Goal: Find specific page/section: Find specific page/section

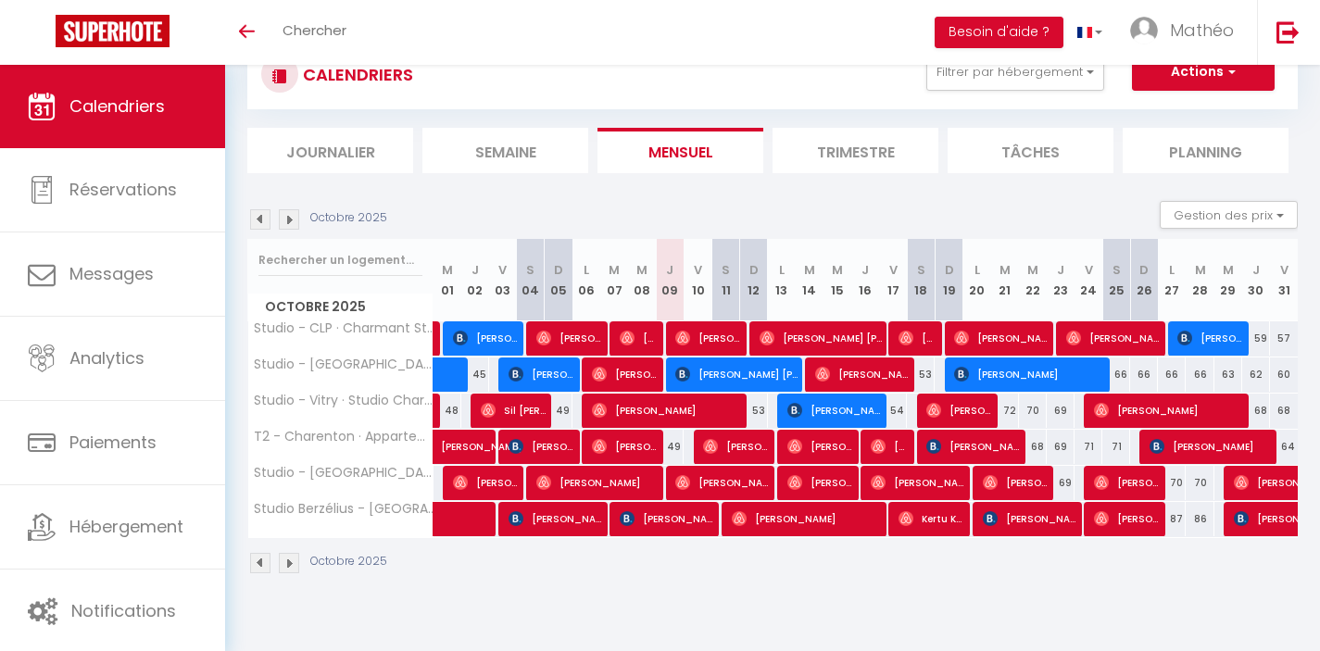
scroll to position [65, 0]
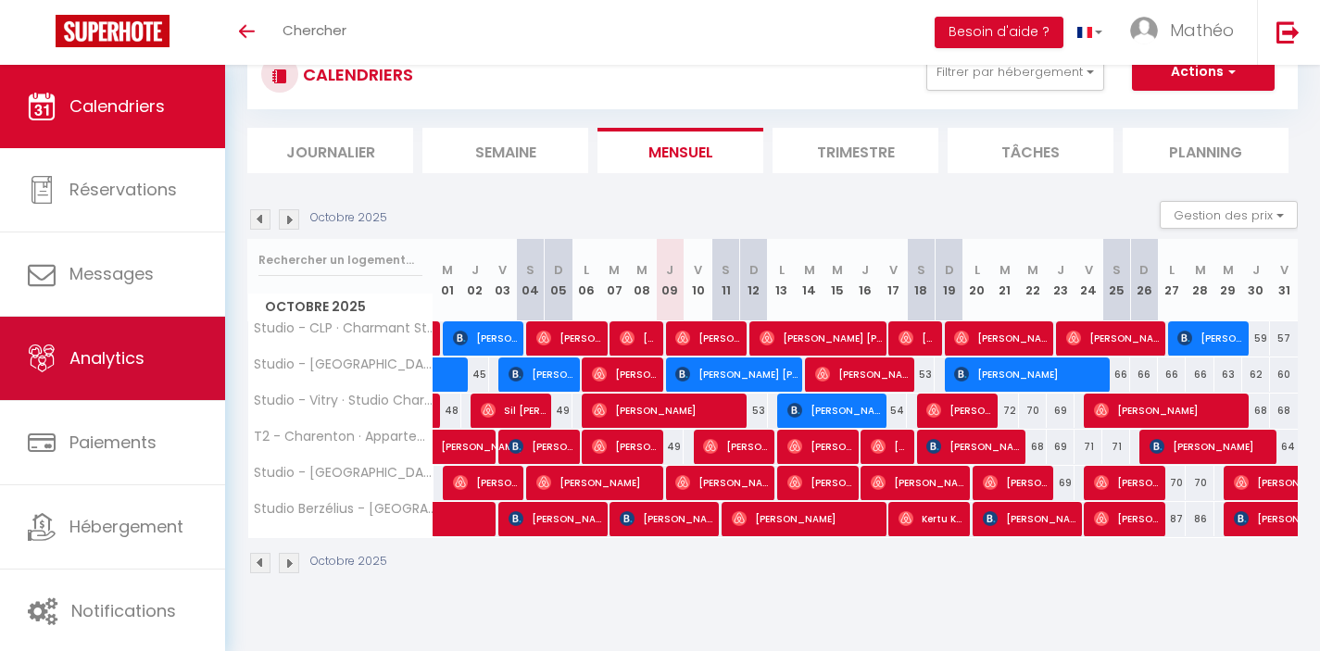
click at [120, 368] on span "Analytics" at bounding box center [106, 357] width 75 height 23
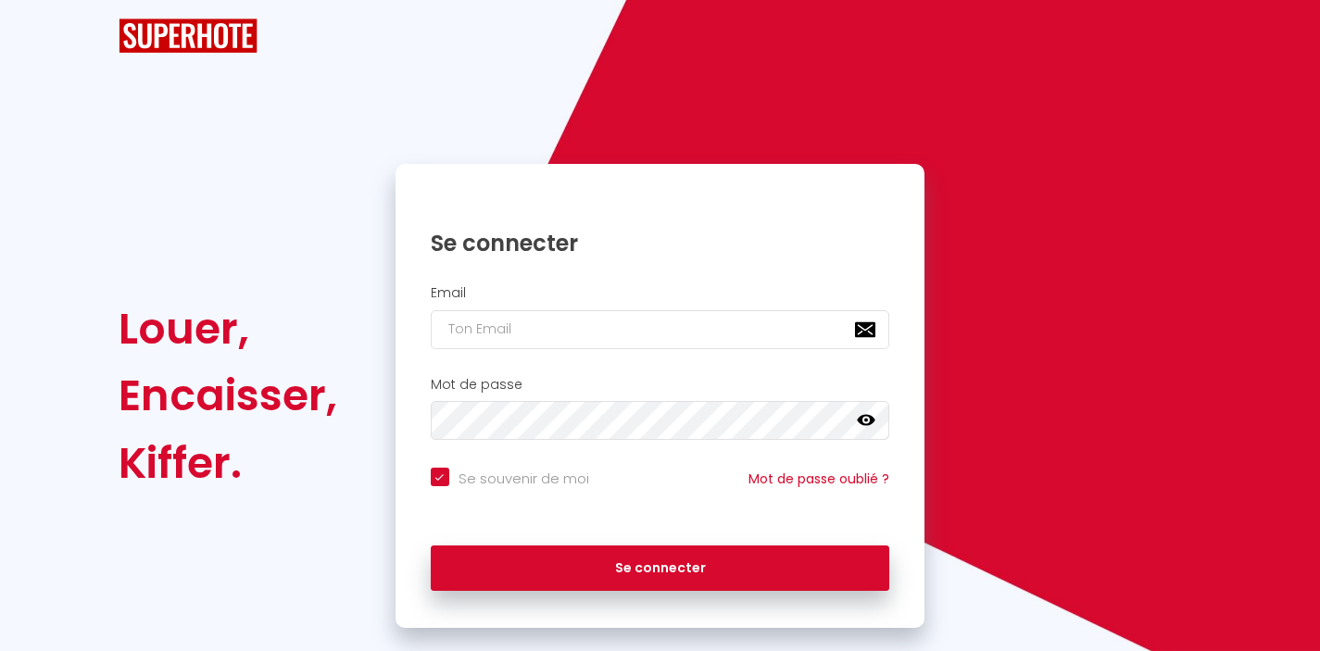
checkbox input "true"
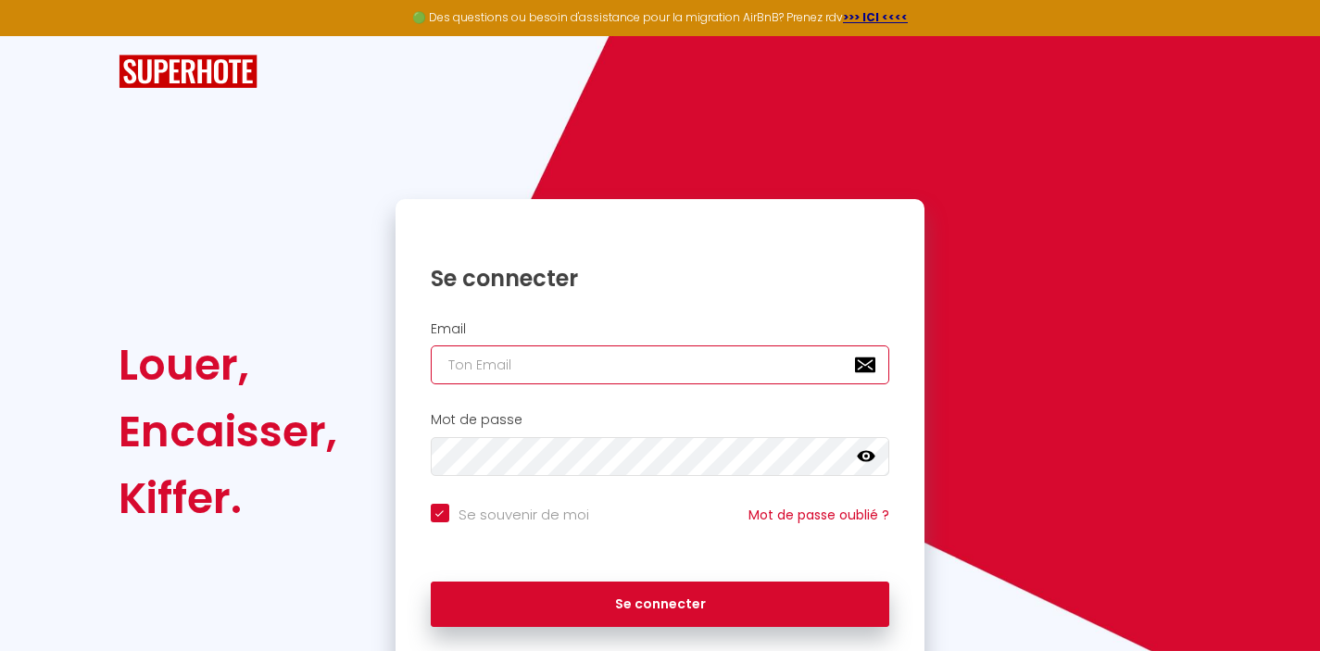
type input "[EMAIL_ADDRESS][DOMAIN_NAME]"
checkbox input "true"
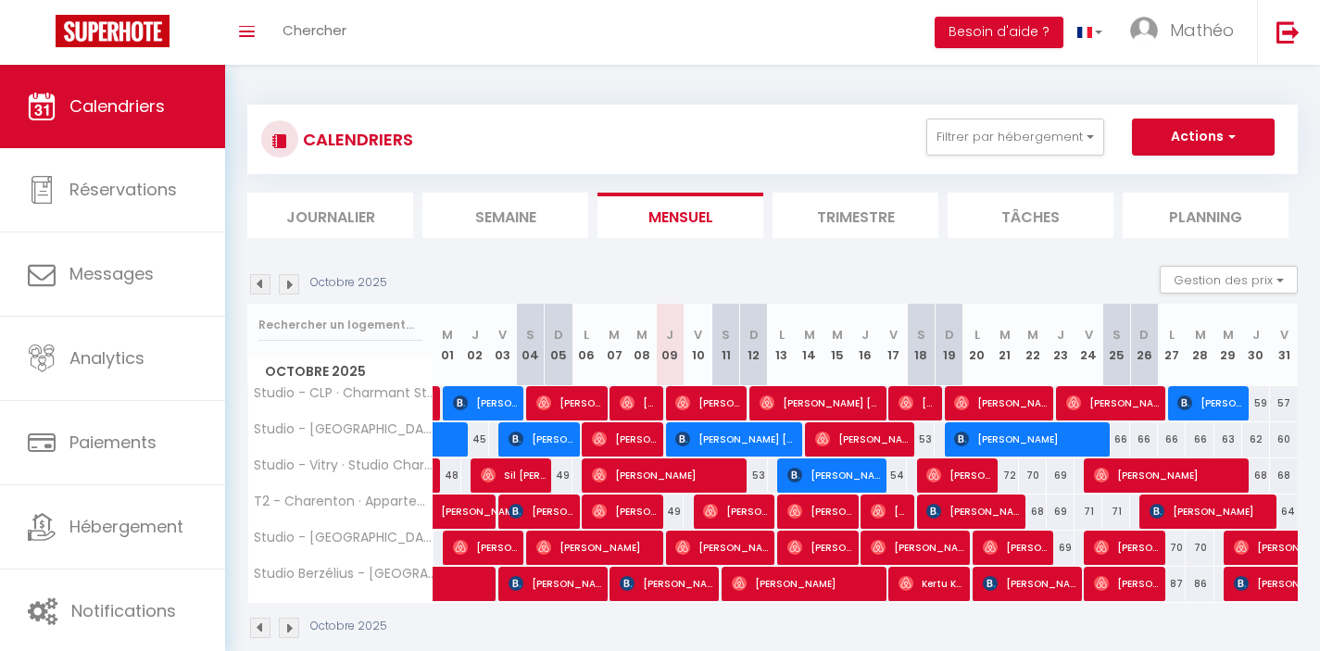
scroll to position [65, 0]
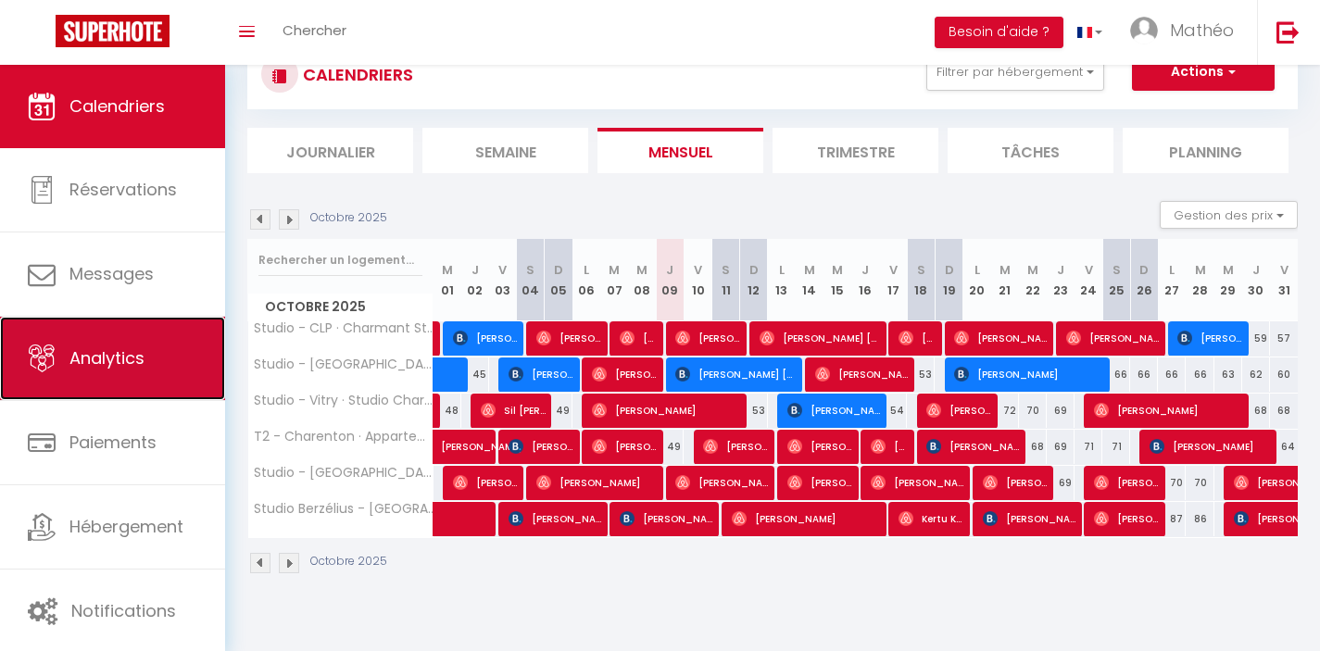
click at [76, 352] on span "Analytics" at bounding box center [106, 357] width 75 height 23
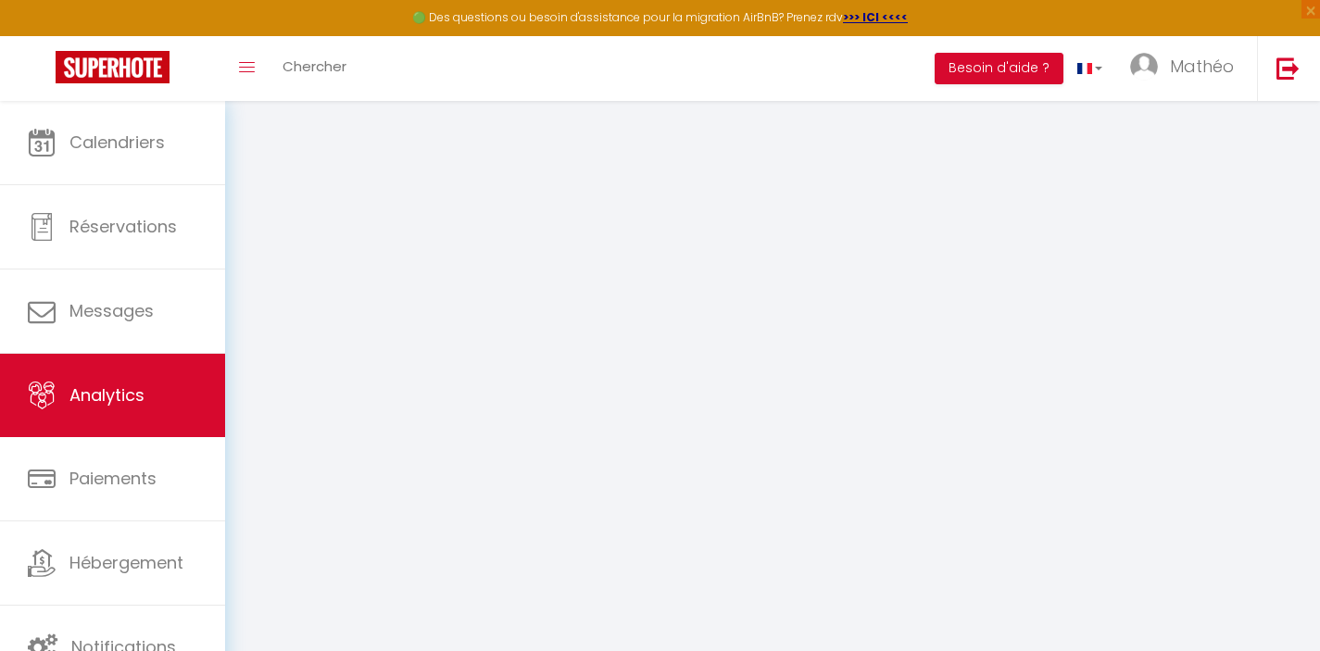
select select "2025"
select select "10"
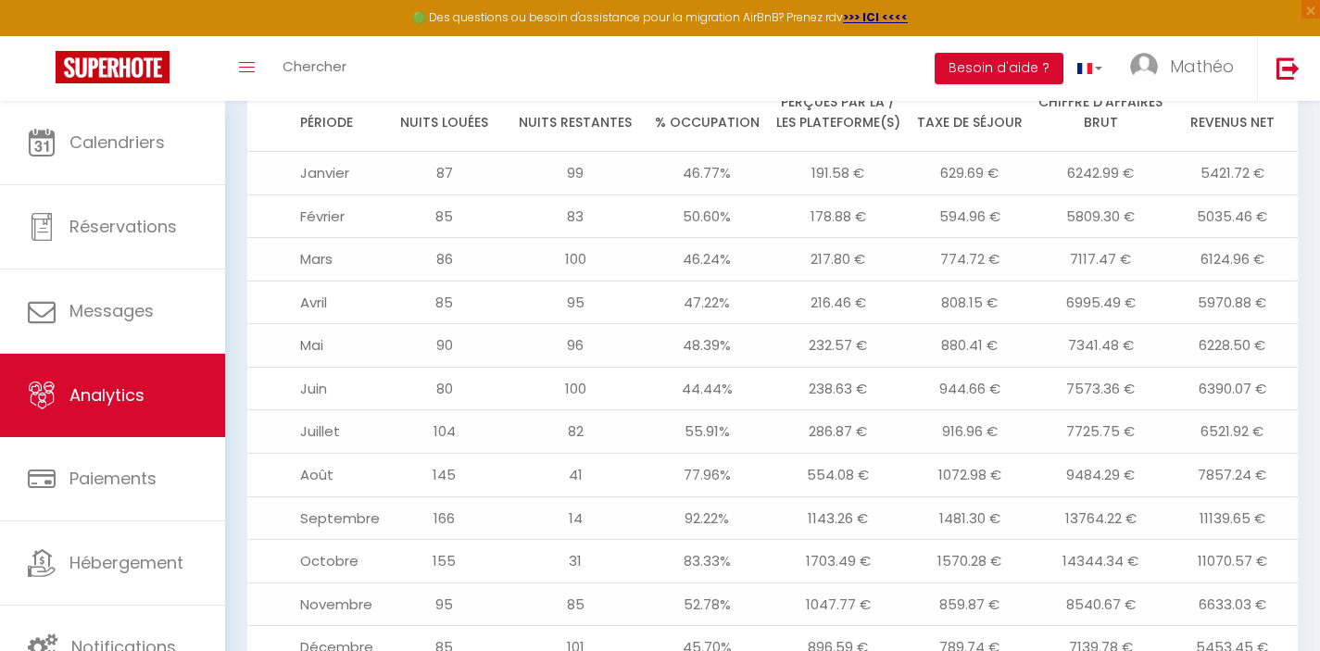
scroll to position [2106, 0]
